Goal: Task Accomplishment & Management: Manage account settings

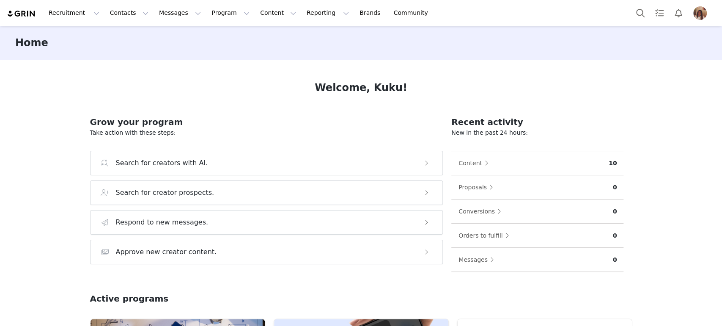
click at [702, 10] on img "Profile" at bounding box center [700, 13] width 14 height 14
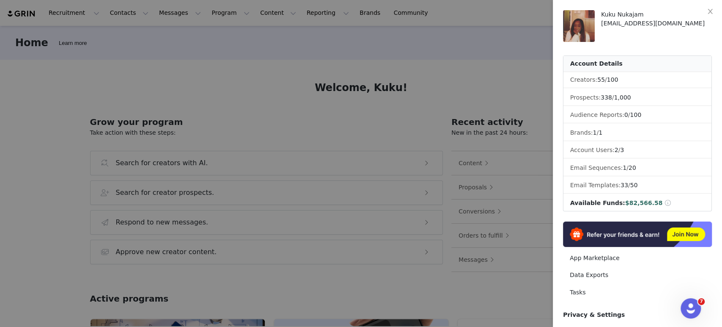
click at [664, 201] on span at bounding box center [668, 203] width 8 height 6
click at [632, 209] on li "Available Funds: $82,566.58" at bounding box center [637, 203] width 148 height 16
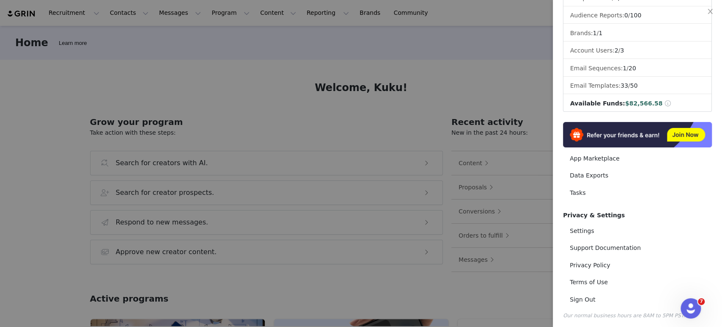
scroll to position [100, 0]
click at [592, 226] on link "Settings" at bounding box center [637, 230] width 149 height 16
select select "Europe/Dublin"
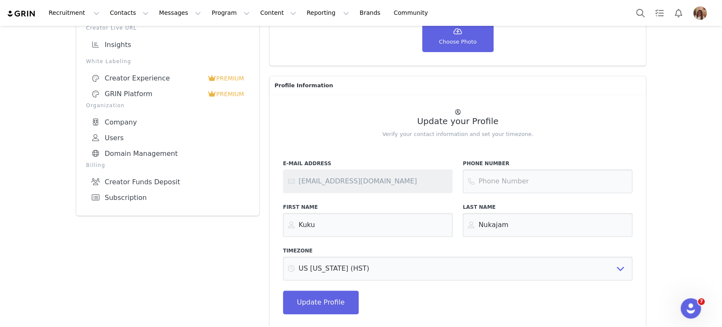
scroll to position [141, 0]
click at [149, 184] on link "Creator Funds Deposit" at bounding box center [167, 181] width 163 height 16
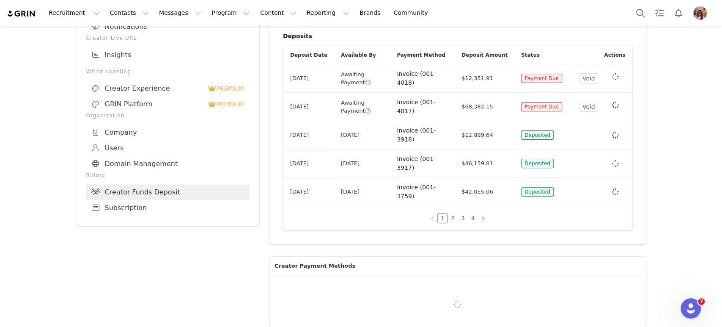
scroll to position [141, 0]
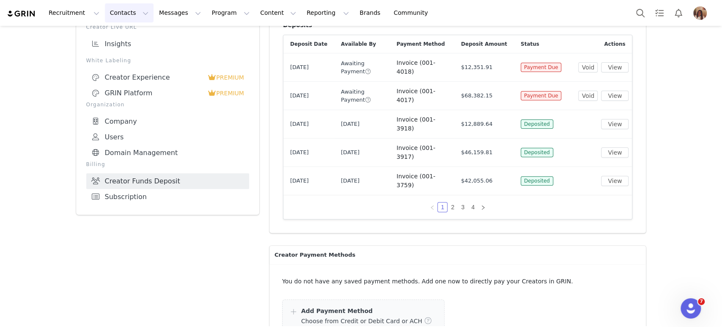
click at [122, 16] on button "Contacts Contacts" at bounding box center [129, 12] width 49 height 19
click at [221, 12] on button "Program Program" at bounding box center [230, 12] width 48 height 19
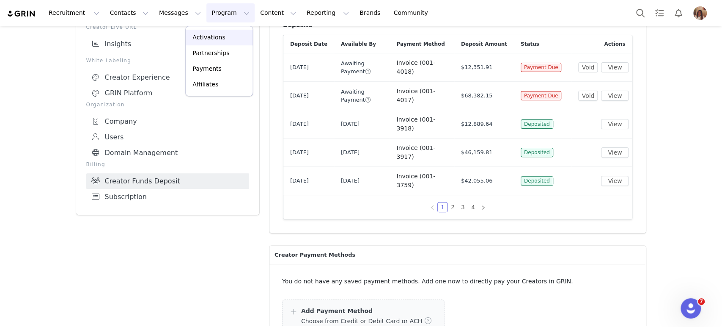
click at [214, 35] on p "Activations" at bounding box center [208, 37] width 33 height 9
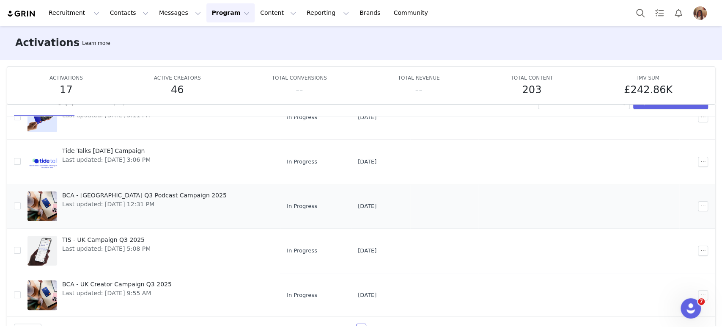
scroll to position [44, 0]
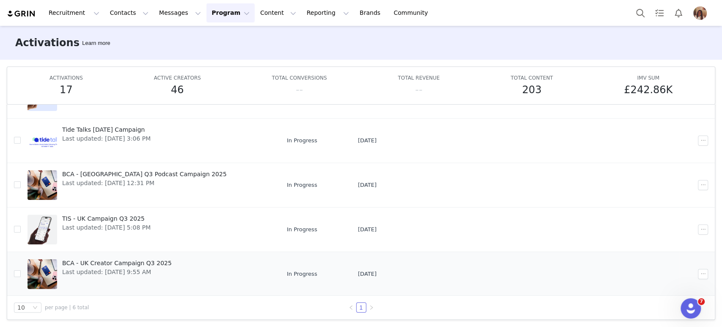
click at [98, 263] on span "BCA - UK Creator Campaign Q3 2025" at bounding box center [117, 262] width 110 height 9
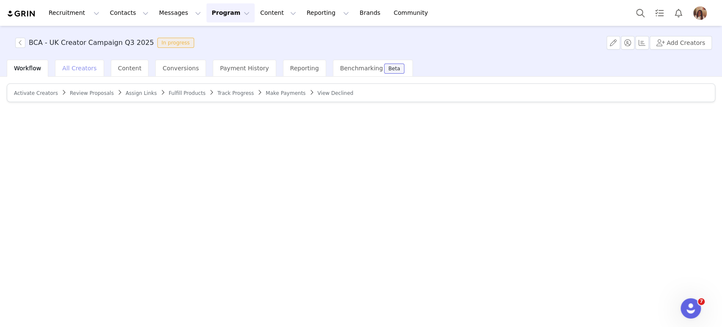
click at [64, 75] on div "All Creators" at bounding box center [79, 68] width 49 height 17
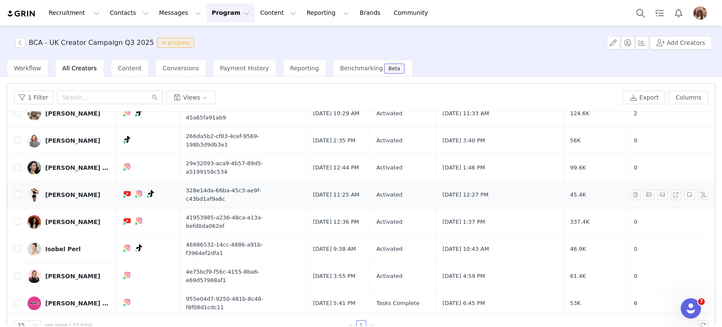
scroll to position [107, 0]
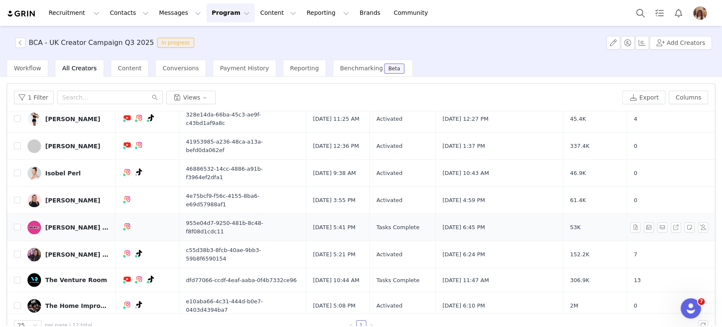
click at [84, 224] on div "[PERSON_NAME] Ipswich" at bounding box center [76, 227] width 63 height 7
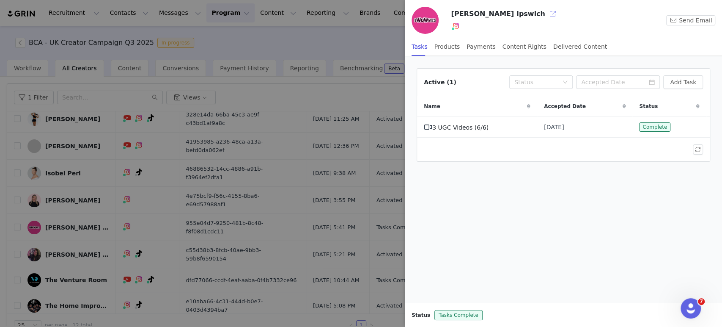
click at [546, 13] on button "button" at bounding box center [553, 14] width 14 height 14
click at [546, 10] on button "button" at bounding box center [553, 14] width 14 height 14
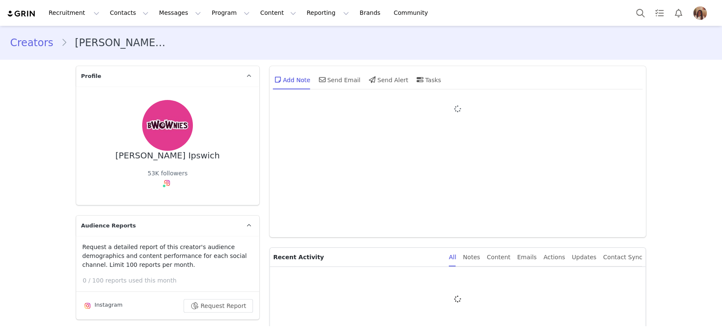
type input "+1 ([GEOGRAPHIC_DATA])"
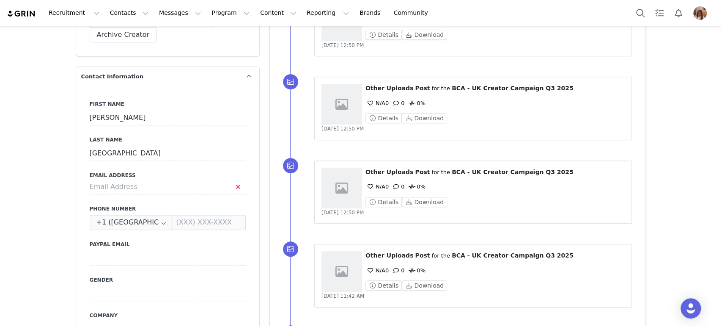
scroll to position [376, 0]
click at [136, 179] on input at bounding box center [168, 186] width 156 height 15
paste input "[PERSON_NAME][EMAIL_ADDRESS][DOMAIN_NAME]"
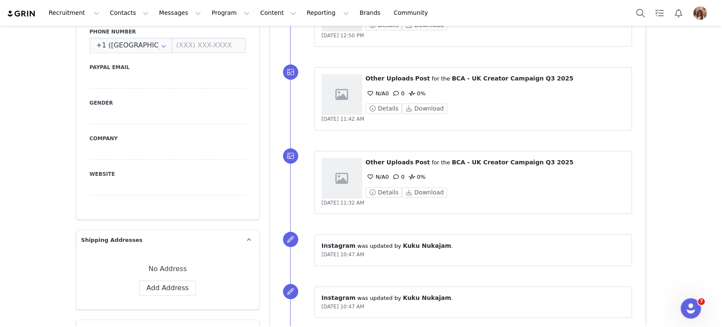
scroll to position [564, 0]
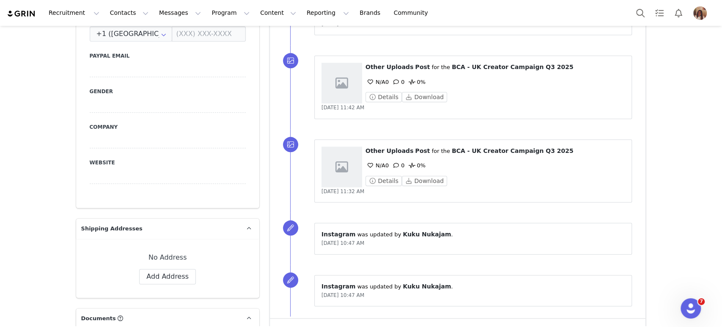
type input "[PERSON_NAME][EMAIL_ADDRESS][DOMAIN_NAME]"
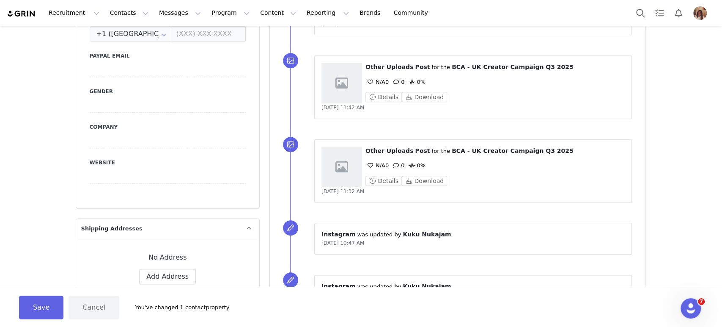
click at [242, 40] on div "First Name [PERSON_NAME] Last Name [GEOGRAPHIC_DATA] Email Address [PERSON_NAME…" at bounding box center [167, 52] width 183 height 309
click at [45, 302] on button "Save" at bounding box center [41, 307] width 44 height 24
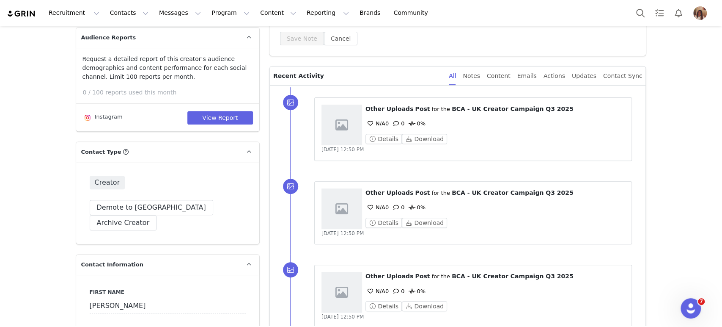
scroll to position [0, 0]
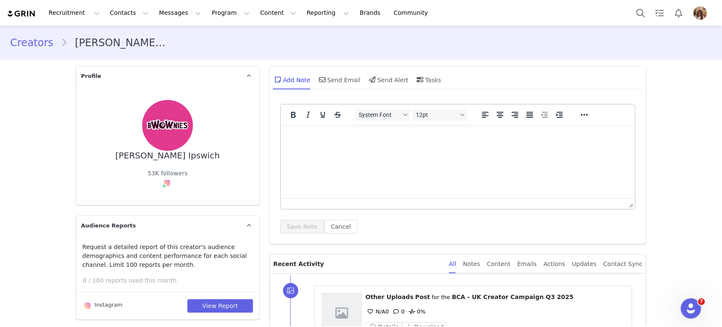
drag, startPoint x: 18, startPoint y: 15, endPoint x: 33, endPoint y: 12, distance: 15.1
click at [18, 15] on img at bounding box center [22, 14] width 30 height 8
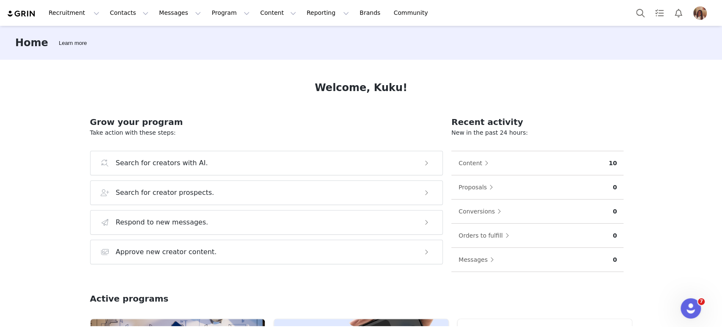
click at [528, 165] on div "Content" at bounding box center [533, 163] width 151 height 14
click at [472, 168] on button "Content" at bounding box center [475, 163] width 35 height 14
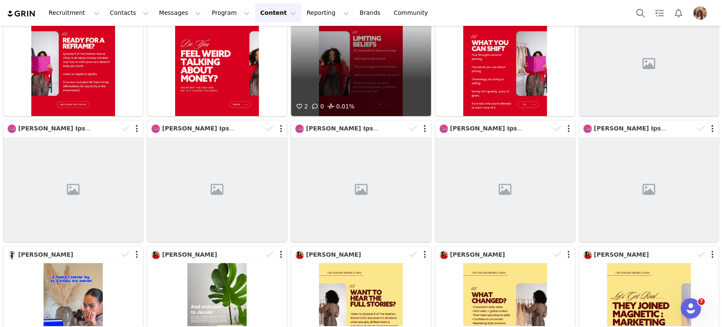
scroll to position [141, 0]
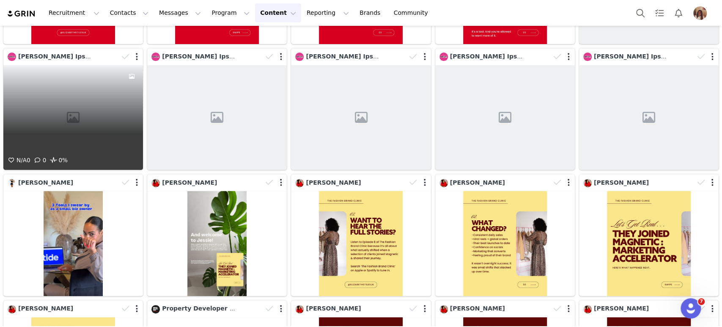
click at [85, 94] on div "N/A 0 0 0%" at bounding box center [73, 117] width 140 height 105
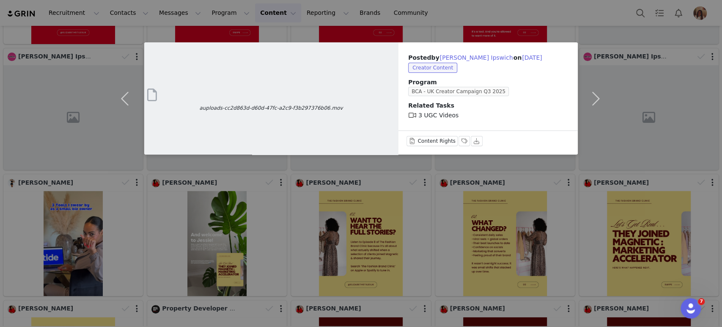
click at [718, 200] on div "auploads-cc2d863d-d60d-47fc-a2c9-f3b297376b06.mov Posted by [PERSON_NAME] Ipswi…" at bounding box center [361, 163] width 722 height 327
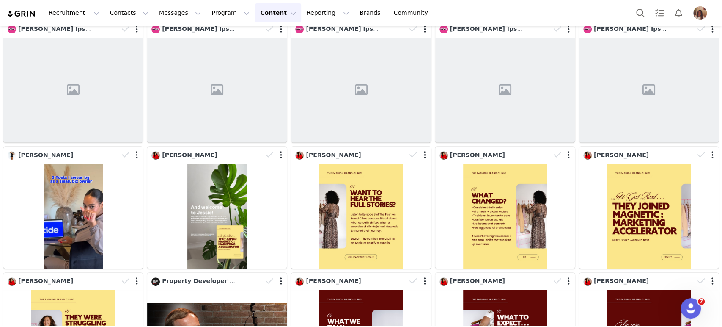
scroll to position [0, 0]
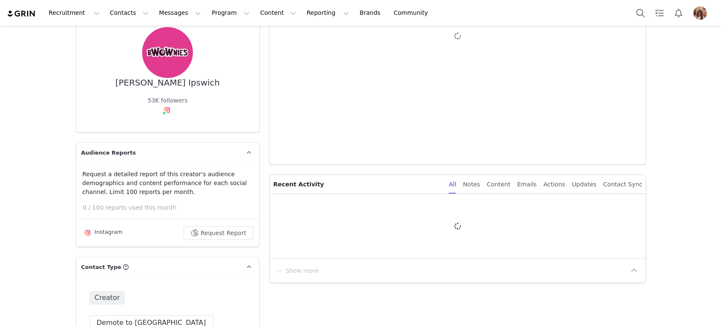
type input "+1 ([GEOGRAPHIC_DATA])"
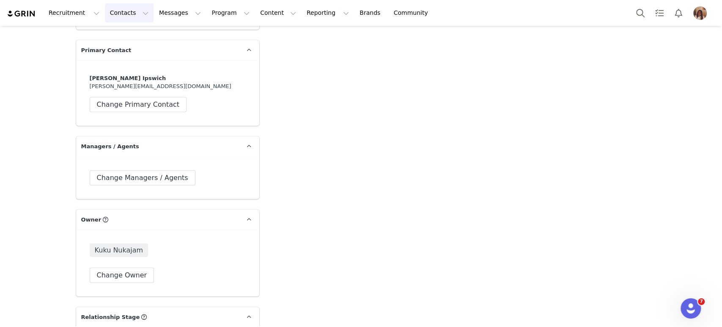
scroll to position [1402, 0]
